Goal: Task Accomplishment & Management: Manage account settings

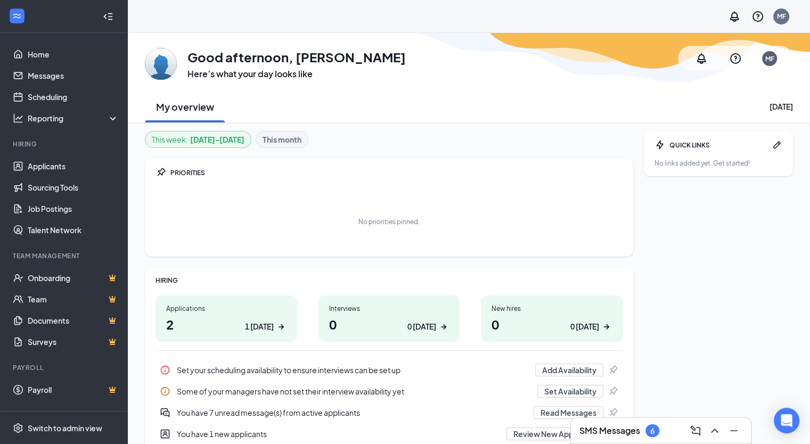
click at [177, 328] on h1 "2 1 today" at bounding box center [226, 324] width 120 height 18
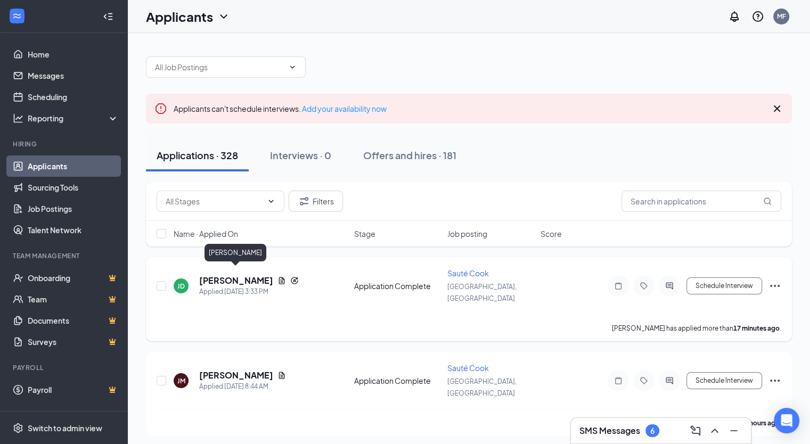
click at [256, 275] on h5 "[PERSON_NAME]" at bounding box center [236, 281] width 74 height 12
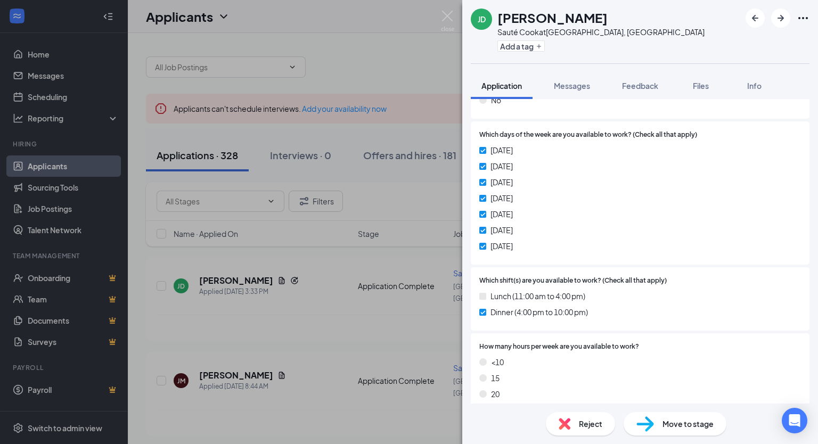
scroll to position [435, 0]
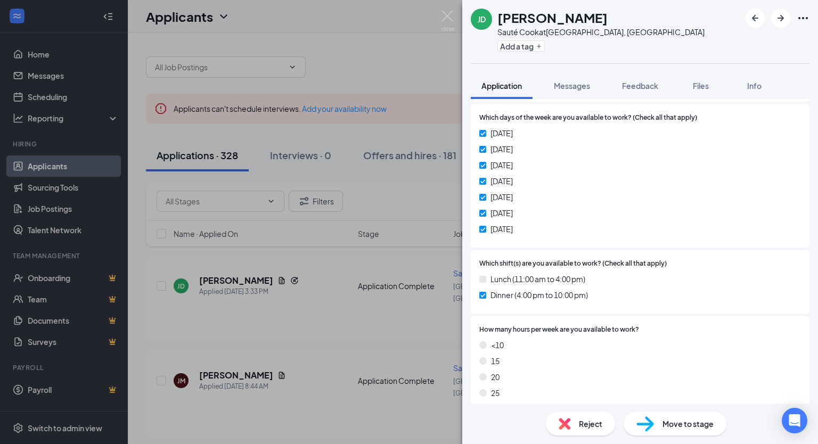
click at [616, 280] on div "Lunch (11:00 am to 4:00 pm)" at bounding box center [640, 279] width 322 height 12
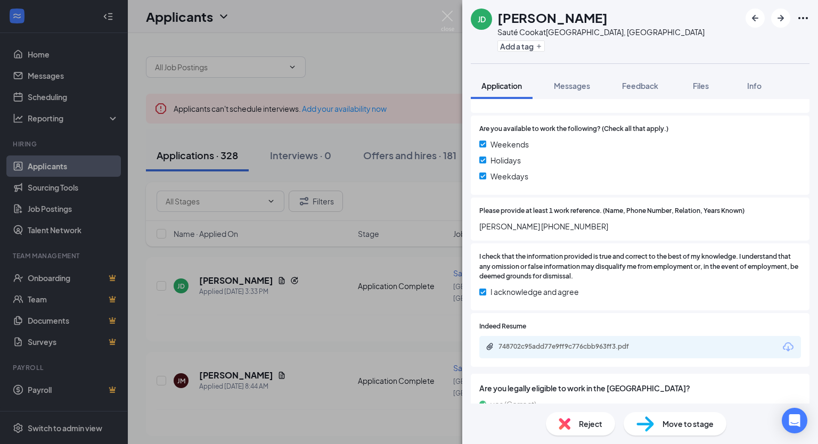
scroll to position [819, 0]
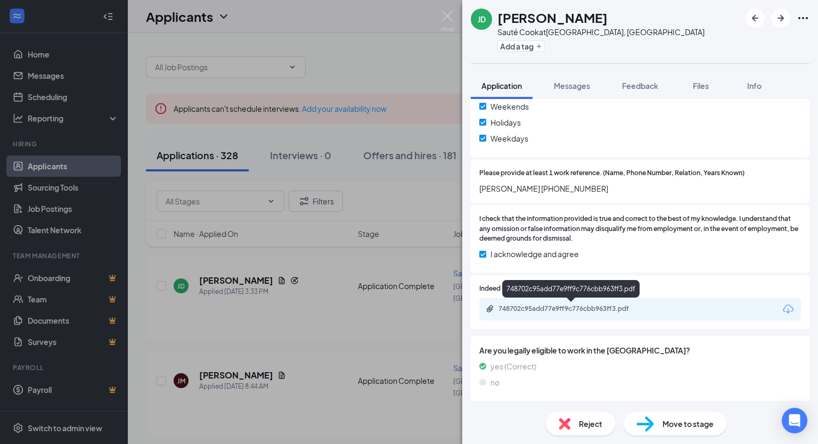
click at [625, 309] on div "748702c95add77e9ff9c776cbb963ff3.pdf" at bounding box center [573, 309] width 149 height 9
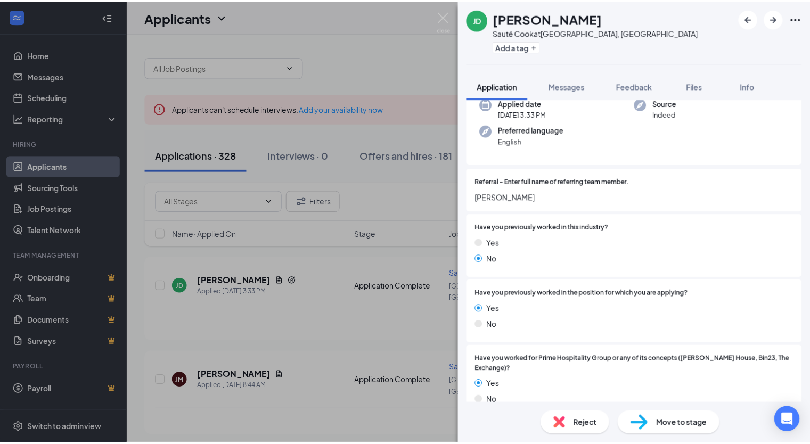
scroll to position [0, 0]
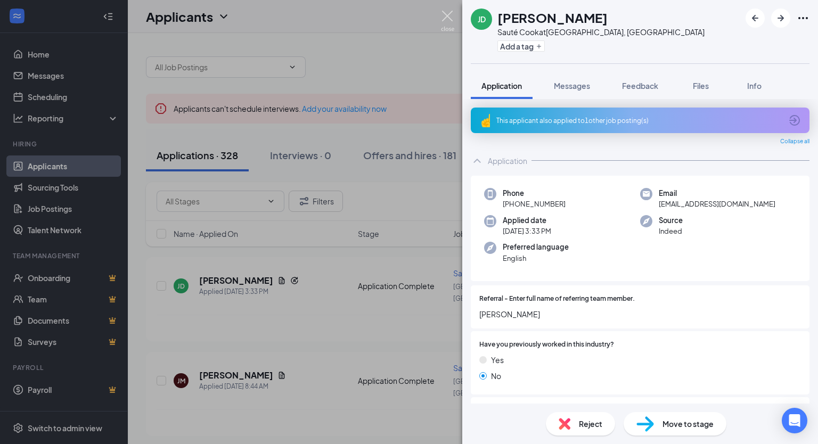
click at [446, 23] on img at bounding box center [447, 21] width 13 height 21
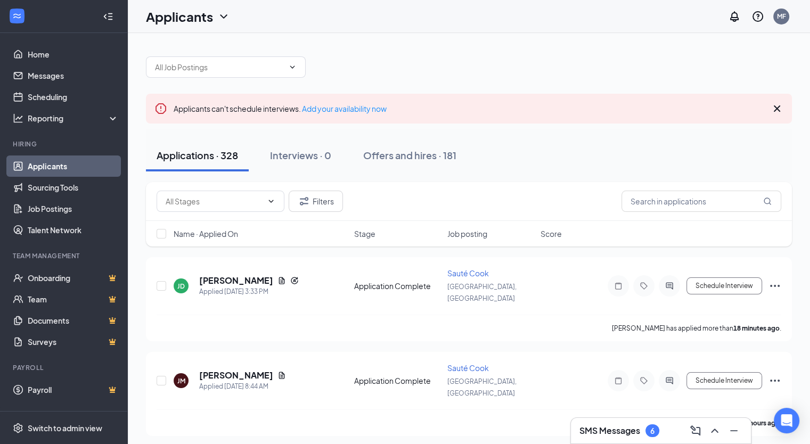
click at [435, 66] on div at bounding box center [469, 62] width 646 height 32
